Goal: Check status: Check status

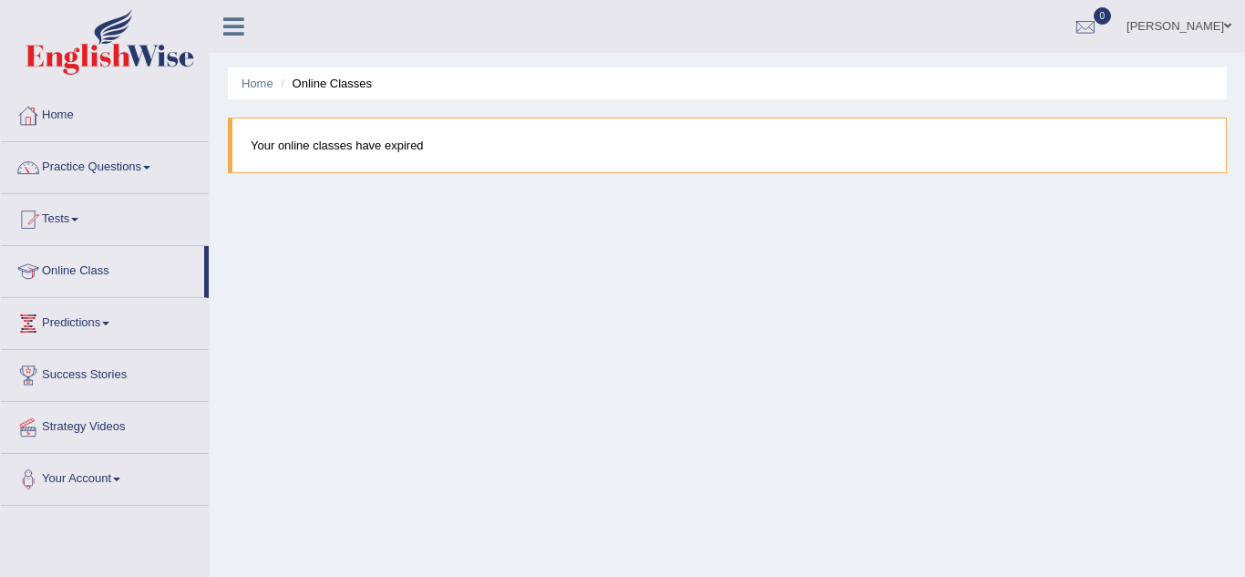
click at [58, 115] on link "Home" at bounding box center [105, 113] width 208 height 46
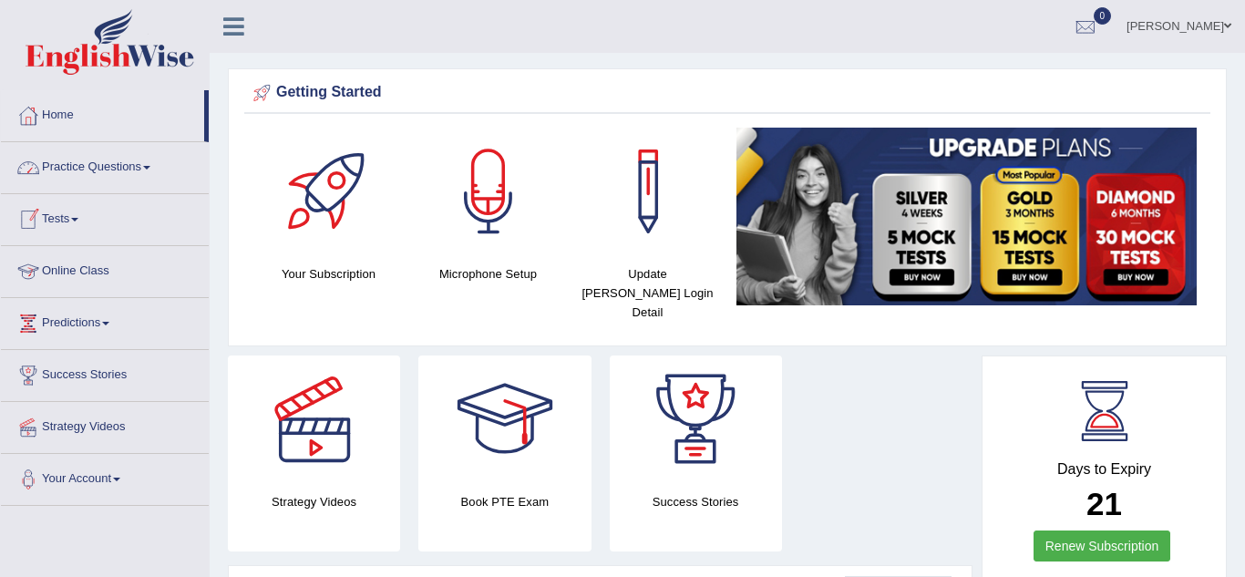
click at [76, 267] on link "Online Class" at bounding box center [105, 269] width 208 height 46
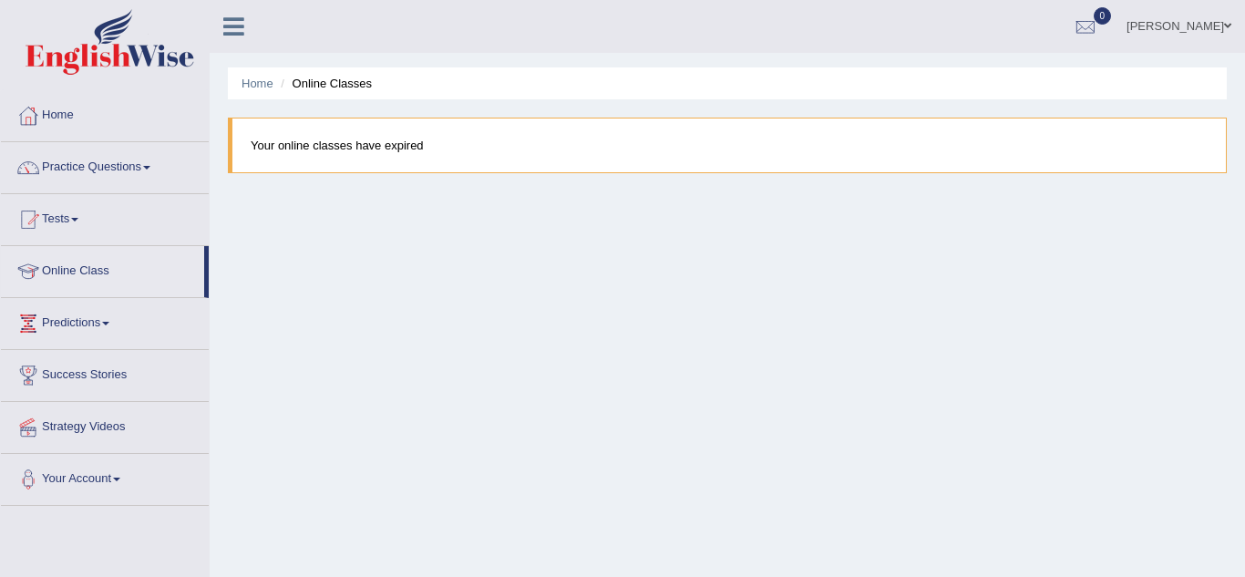
click at [22, 110] on div at bounding box center [28, 115] width 27 height 27
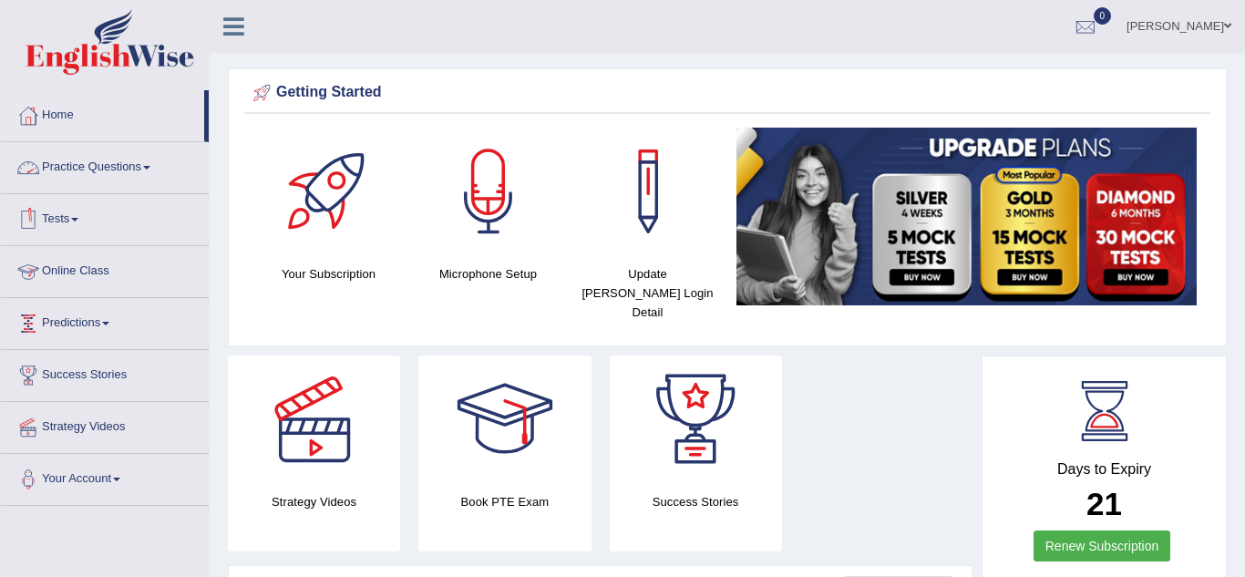
click at [47, 272] on link "Online Class" at bounding box center [105, 269] width 208 height 46
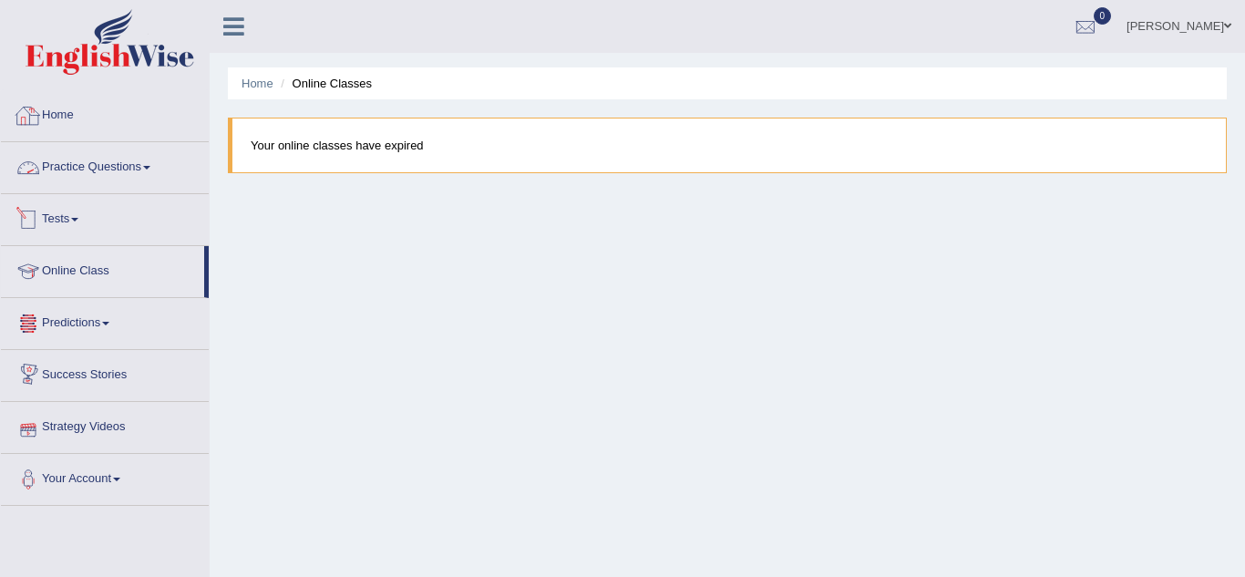
click at [232, 154] on blockquote "Your online classes have expired" at bounding box center [727, 146] width 999 height 56
click at [55, 113] on link "Home" at bounding box center [105, 113] width 208 height 46
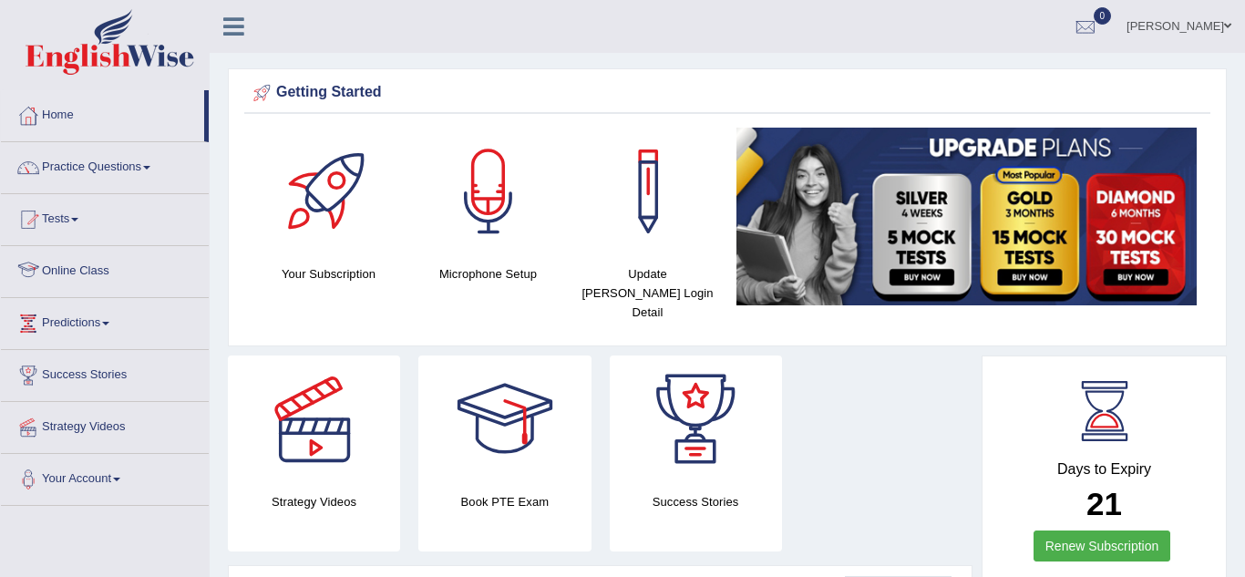
click at [88, 271] on link "Online Class" at bounding box center [105, 269] width 208 height 46
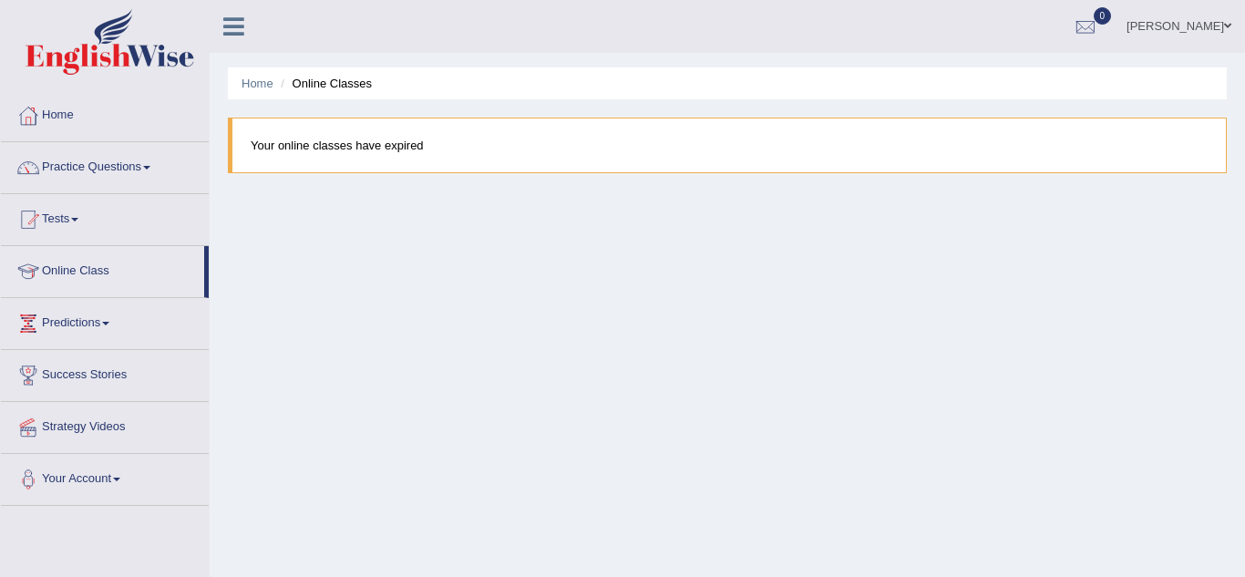
click at [1181, 15] on link "[PERSON_NAME]" at bounding box center [1179, 23] width 132 height 47
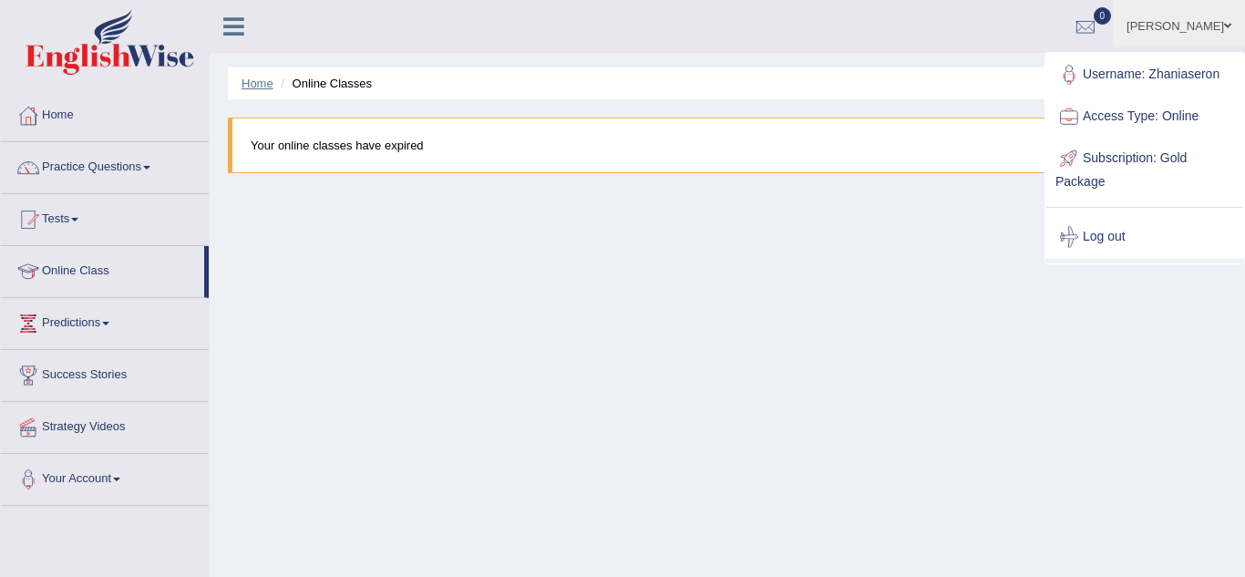
click at [256, 88] on link "Home" at bounding box center [257, 84] width 32 height 14
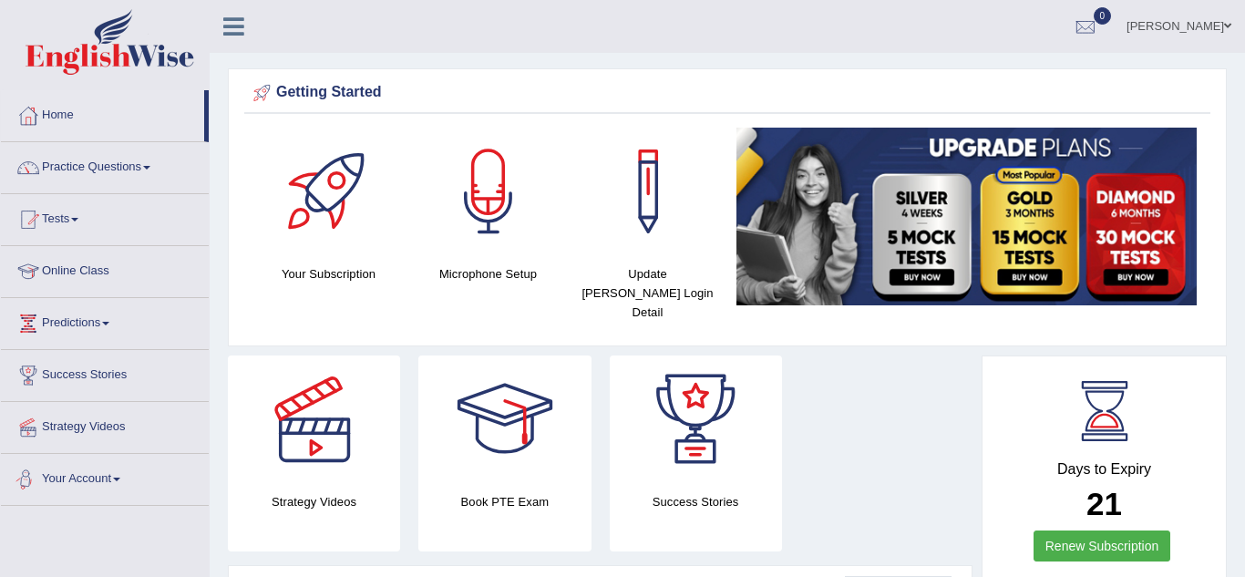
click at [59, 490] on link "Your Account" at bounding box center [105, 477] width 208 height 46
click at [40, 110] on div at bounding box center [28, 115] width 27 height 27
click at [1020, 164] on img at bounding box center [966, 217] width 460 height 178
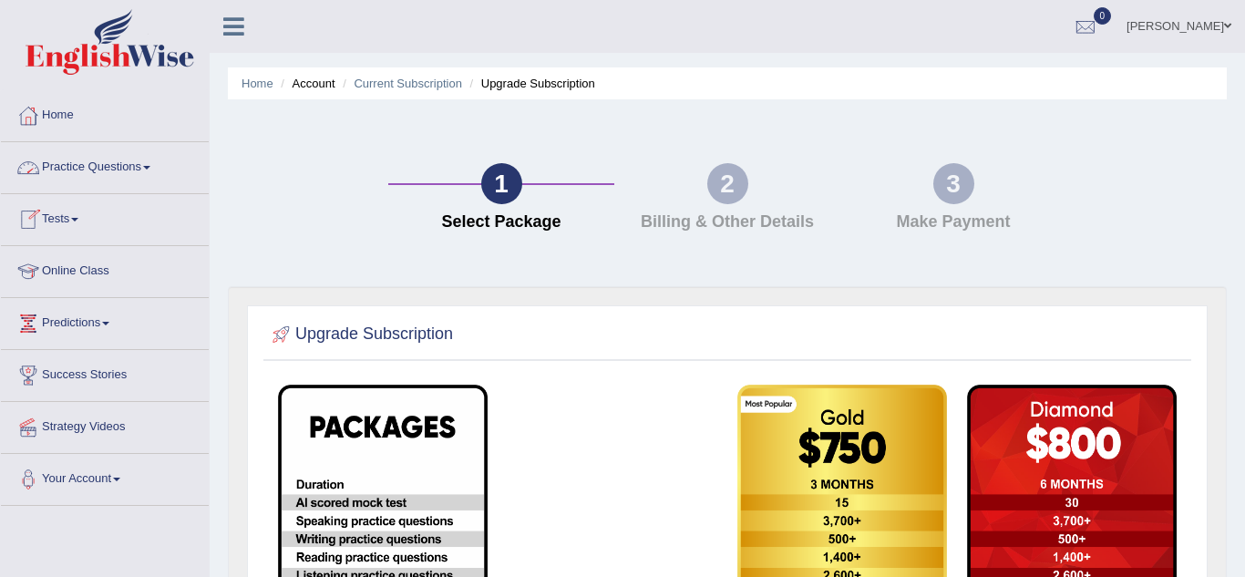
click at [70, 272] on link "Online Class" at bounding box center [105, 269] width 208 height 46
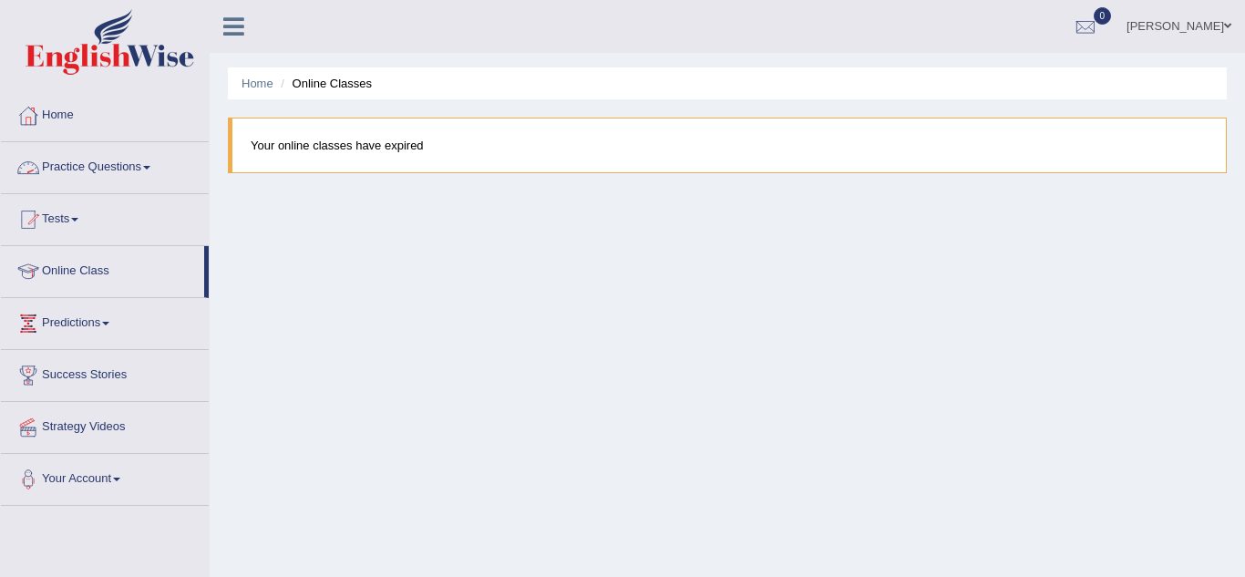
click at [359, 147] on blockquote "Your online classes have expired" at bounding box center [727, 146] width 999 height 56
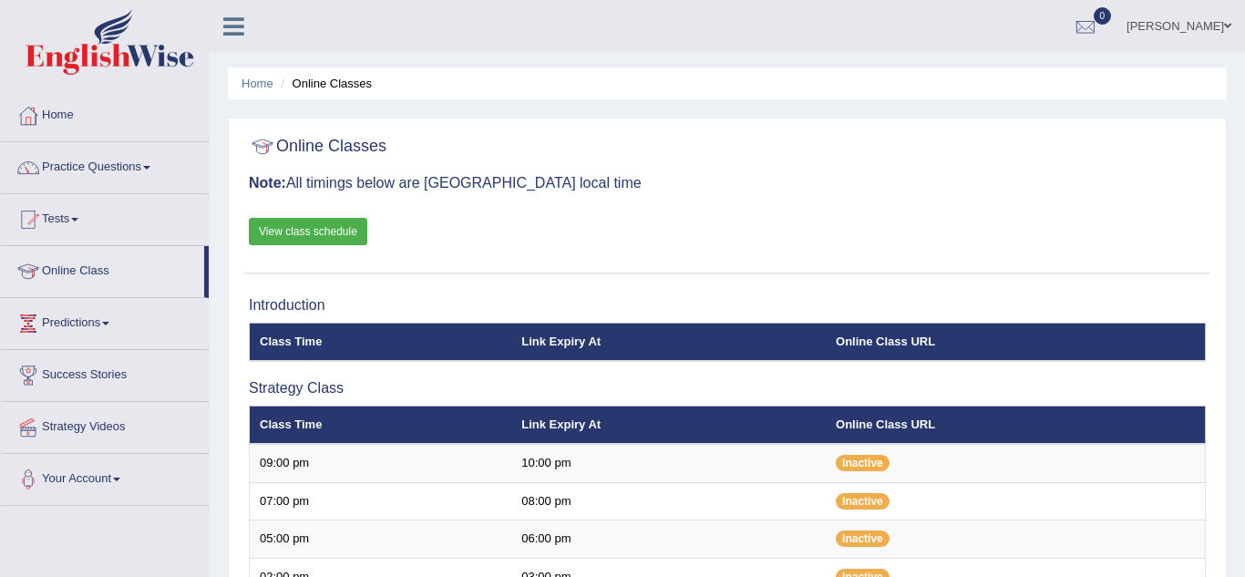
click at [60, 115] on link "Home" at bounding box center [105, 113] width 208 height 46
